Goal: Navigation & Orientation: Find specific page/section

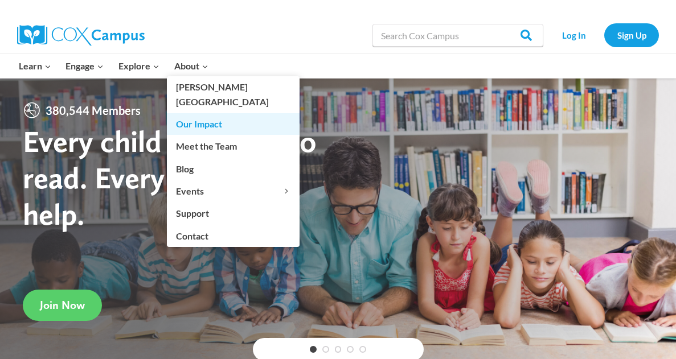
click at [195, 113] on link "Our Impact" at bounding box center [233, 124] width 133 height 22
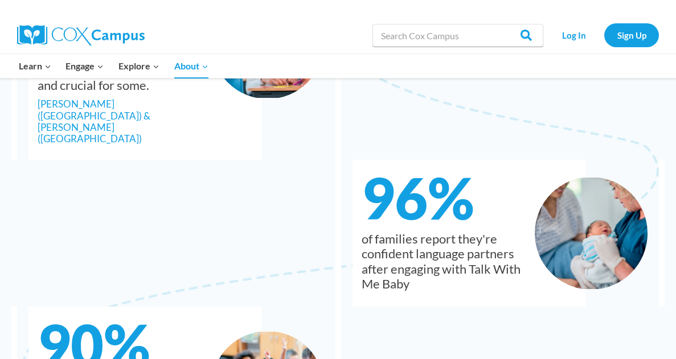
scroll to position [1213, 0]
